Goal: Check status: Check status

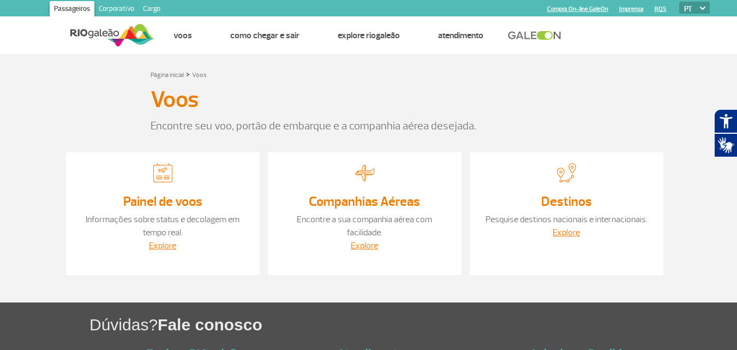
click at [380, 208] on link "Companhias Aéreas" at bounding box center [364, 201] width 111 height 16
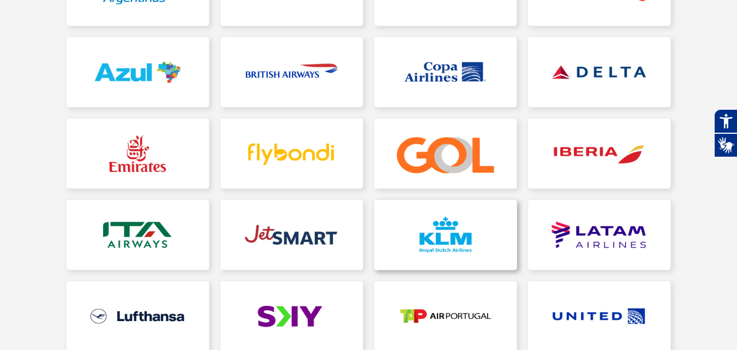
scroll to position [209, 0]
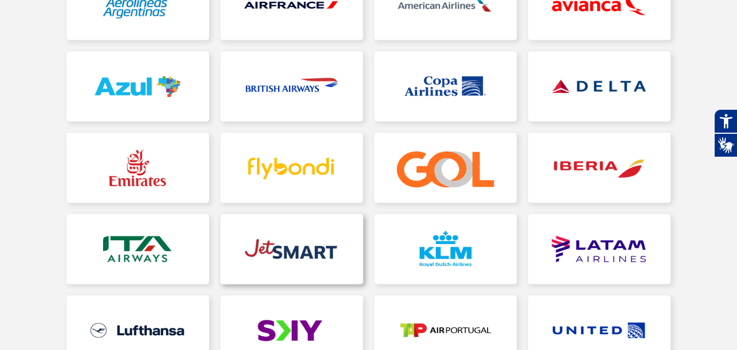
click at [298, 255] on link at bounding box center [291, 249] width 142 height 70
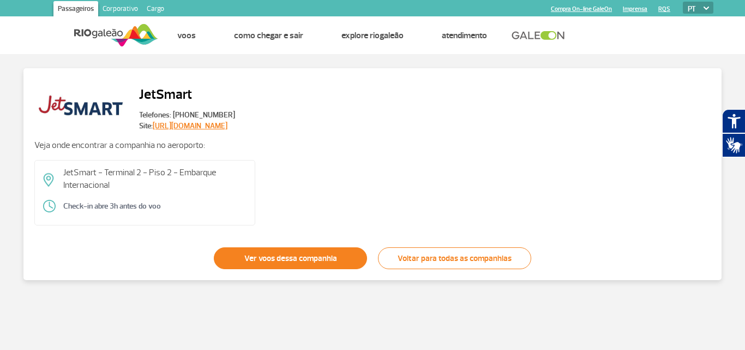
click at [292, 260] on link "Ver voos dessa companhia" at bounding box center [290, 258] width 153 height 22
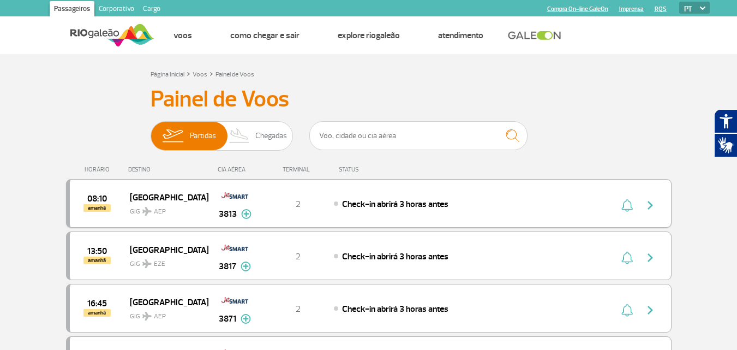
click at [653, 206] on img "button" at bounding box center [650, 205] width 13 height 13
click at [651, 206] on img "button" at bounding box center [650, 205] width 13 height 13
click at [246, 215] on img at bounding box center [246, 214] width 10 height 10
